Goal: Task Accomplishment & Management: Complete application form

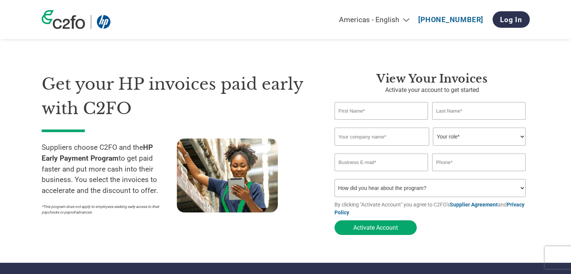
click at [406, 109] on input "text" at bounding box center [382, 111] width 94 height 18
click at [387, 110] on input "text" at bounding box center [382, 111] width 94 height 18
type input "[PERSON_NAME]"
click at [456, 108] on input "text" at bounding box center [479, 111] width 94 height 18
paste input "[PERSON_NAME]"
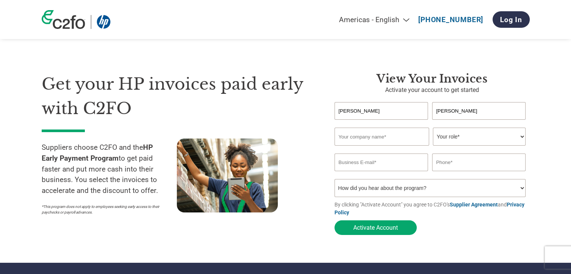
type input "[PERSON_NAME]"
click at [358, 137] on input "text" at bounding box center [382, 137] width 95 height 18
click at [381, 135] on input "text" at bounding box center [382, 137] width 95 height 18
paste input "Cognitron Technologies Pte Ltd"
type input "Cognitron Technologies Pte Ltd"
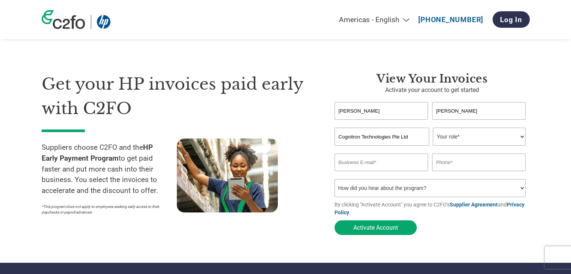
click at [460, 139] on select "Your role* CFO Controller Credit Manager Finance Director Treasurer CEO Preside…" at bounding box center [479, 137] width 93 height 18
click at [433, 128] on select "Your role* CFO Controller Credit Manager Finance Director Treasurer CEO Preside…" at bounding box center [479, 137] width 93 height 18
click at [364, 164] on input "email" at bounding box center [382, 163] width 94 height 18
click at [447, 140] on select "Your role* CFO Controller Credit Manager Finance Director Treasurer CEO Preside…" at bounding box center [479, 137] width 93 height 18
select select "OFFICE_MANAGER"
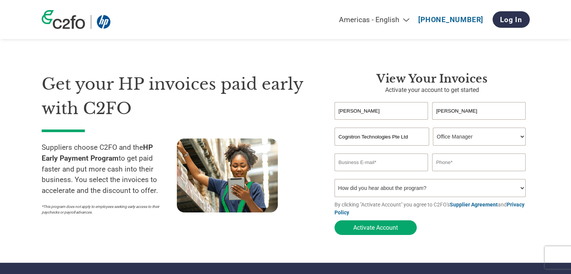
click at [433, 128] on select "Your role* CFO Controller Credit Manager Finance Director Treasurer CEO Preside…" at bounding box center [479, 137] width 93 height 18
click at [352, 163] on input "email" at bounding box center [382, 163] width 94 height 18
click at [382, 165] on input "email" at bounding box center [382, 163] width 94 height 18
paste input "[EMAIL_ADDRESS][DOMAIN_NAME]"
type input "[EMAIL_ADDRESS][DOMAIN_NAME]"
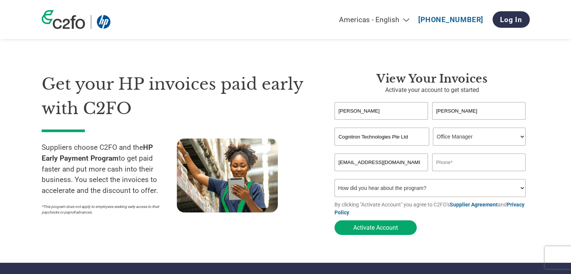
click at [474, 136] on select "Your role* CFO Controller Credit Manager Finance Director Treasurer CEO Preside…" at bounding box center [479, 137] width 93 height 18
select select "ACCOUNTING"
click at [433, 128] on select "Your role* CFO Controller Credit Manager Finance Director Treasurer CEO Preside…" at bounding box center [479, 137] width 93 height 18
click at [448, 162] on input "text" at bounding box center [479, 163] width 94 height 18
click at [443, 164] on input "text" at bounding box center [479, 163] width 94 height 18
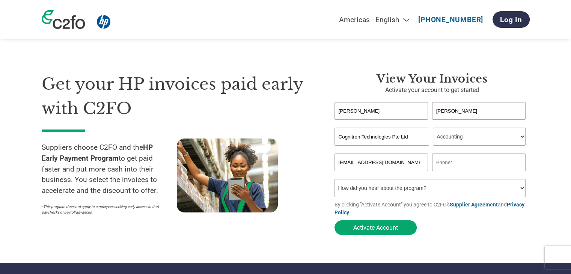
paste input "[PHONE_NUMBER]"
type input "[PHONE_NUMBER]"
click at [472, 187] on select "How did you hear about the program? Received a letter Email Social Media Online…" at bounding box center [431, 188] width 192 height 18
select select "Received a Letter"
click at [335, 181] on select "How did you hear about the program? Received a letter Email Social Media Online…" at bounding box center [431, 188] width 192 height 18
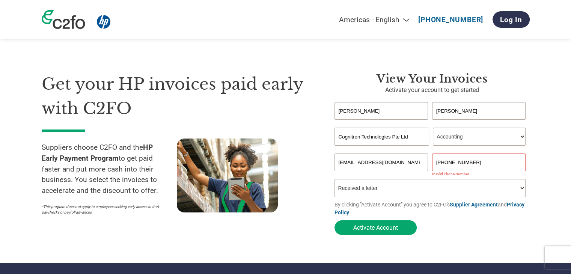
click at [446, 163] on input "[PHONE_NUMBER]" at bounding box center [479, 163] width 94 height 18
type input "[PHONE_NUMBER]"
click at [556, 148] on section "Get your HP invoices paid early with C2FO Suppliers choose C2FO and the HP Earl…" at bounding box center [285, 146] width 571 height 233
click at [375, 227] on button "Activate Account" at bounding box center [376, 228] width 82 height 15
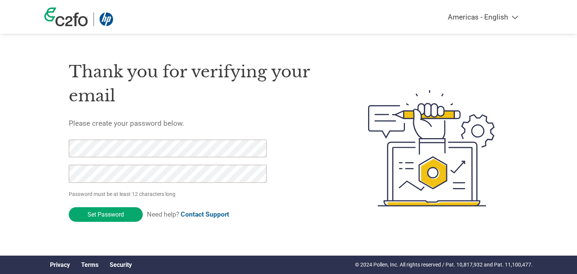
click at [237, 124] on h5 "Please create your password below." at bounding box center [201, 123] width 264 height 9
click at [96, 215] on input "Set Password" at bounding box center [106, 214] width 74 height 15
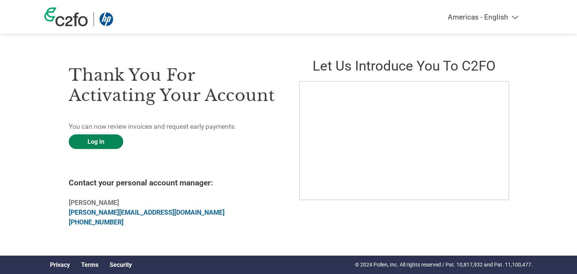
click at [99, 144] on link "Log In" at bounding box center [96, 141] width 54 height 15
